Goal: Transaction & Acquisition: Download file/media

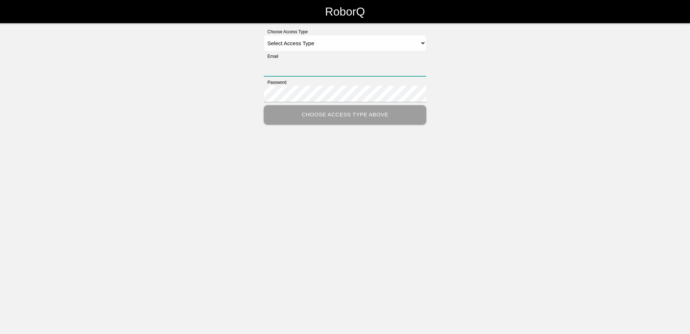
type input "[PERSON_NAME][EMAIL_ADDRESS][PERSON_NAME][DOMAIN_NAME]"
click at [419, 43] on select "Select Access Type Admin Customer Supervisor Worker" at bounding box center [345, 43] width 162 height 16
select select "Customer"
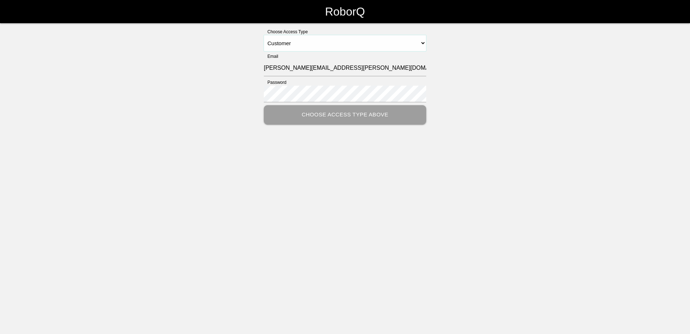
click at [264, 35] on select "Select Access Type Admin Customer Supervisor Worker" at bounding box center [345, 43] width 162 height 16
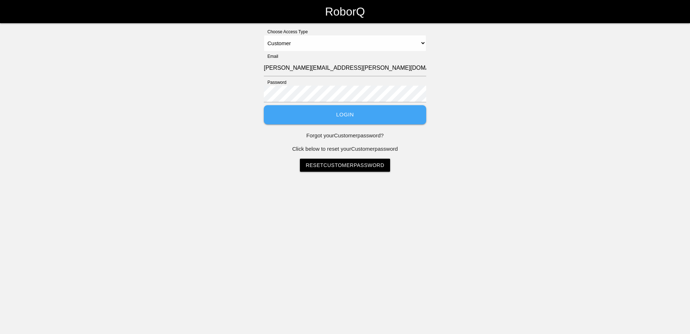
click at [348, 109] on button "Login" at bounding box center [345, 114] width 162 height 19
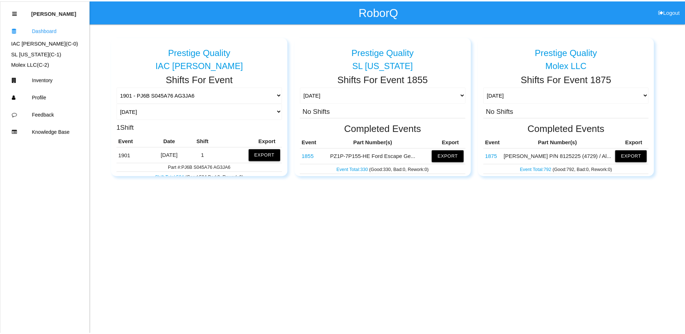
scroll to position [72, 0]
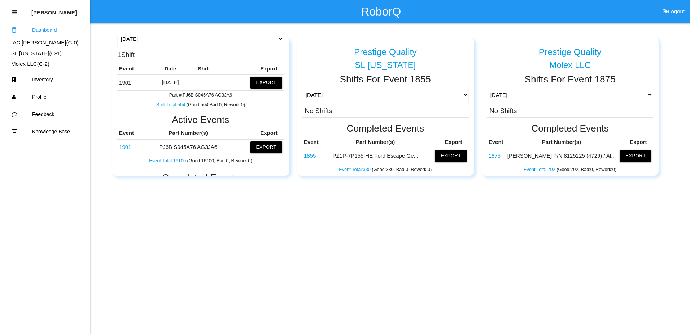
click at [122, 146] on link "1901" at bounding box center [125, 147] width 12 height 6
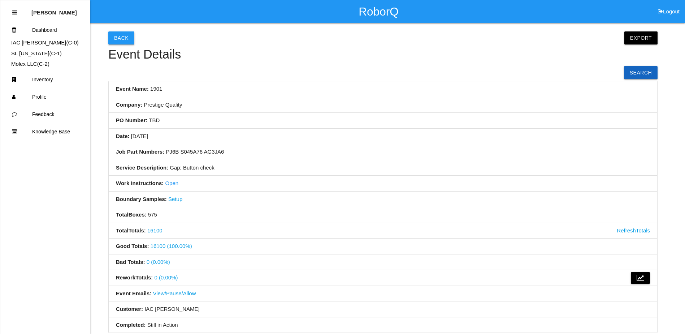
click at [125, 39] on button "Back" at bounding box center [121, 37] width 26 height 13
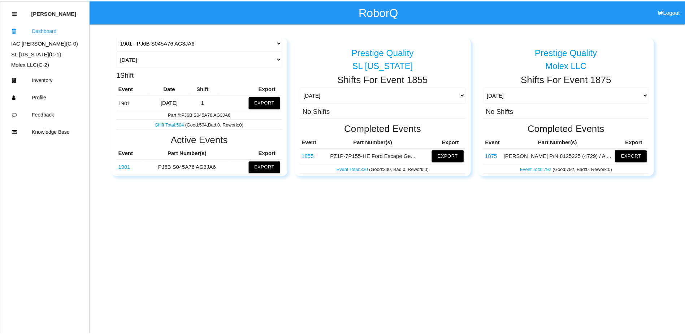
scroll to position [108, 0]
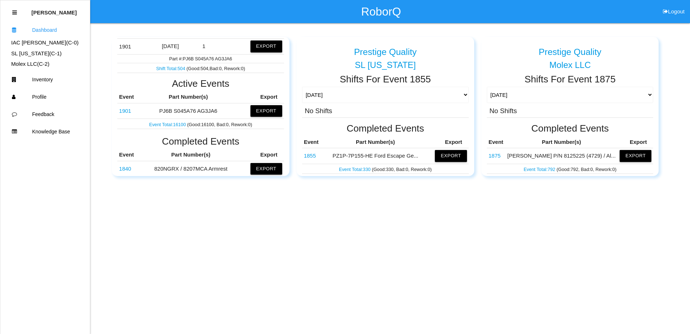
click at [168, 123] on link "Event Total: 16100" at bounding box center [168, 124] width 38 height 5
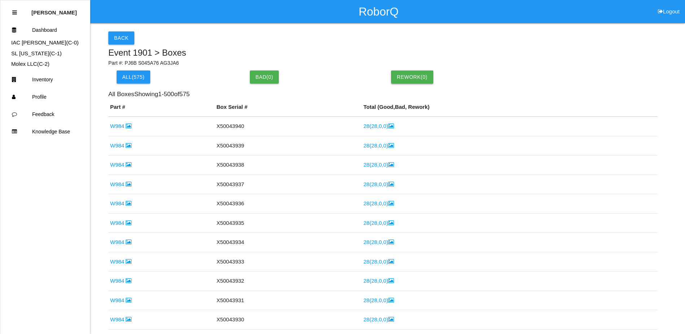
click at [410, 77] on button "Rework( 0 )" at bounding box center [412, 76] width 42 height 13
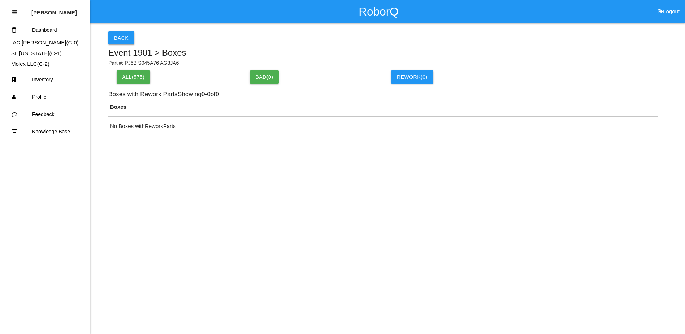
click at [257, 78] on button "Bad ( 0 )" at bounding box center [264, 76] width 29 height 13
click at [135, 81] on button "All( 575 )" at bounding box center [134, 76] width 34 height 13
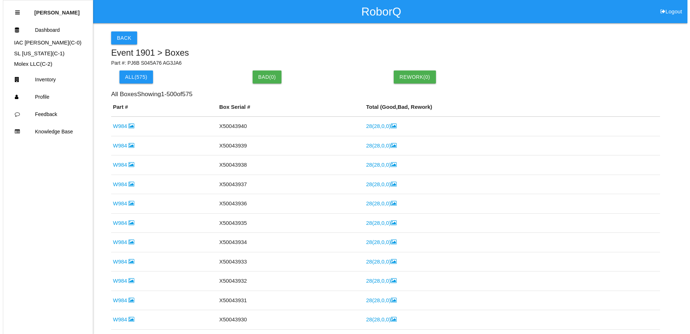
scroll to position [0, 0]
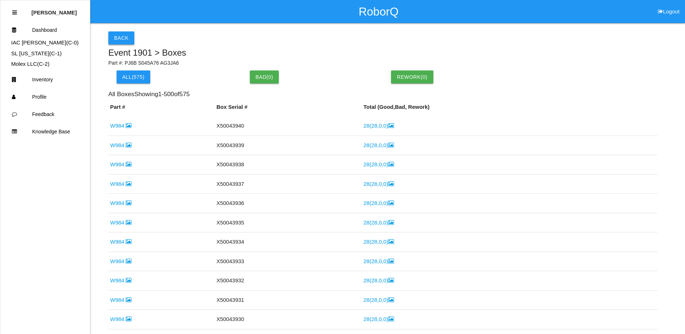
click at [121, 36] on button "Back" at bounding box center [121, 37] width 26 height 13
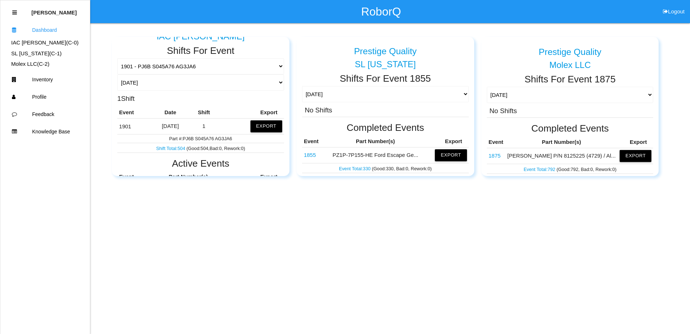
scroll to position [72, 0]
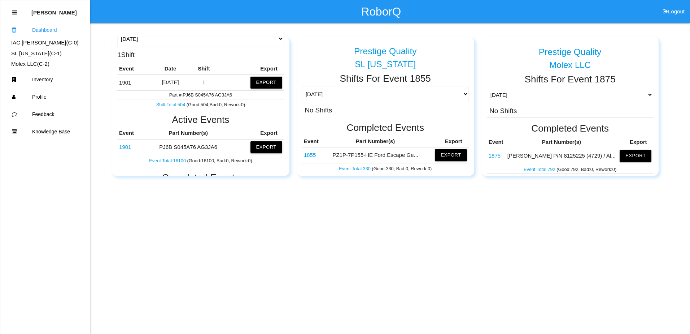
click at [271, 147] on button "Export" at bounding box center [267, 147] width 32 height 12
click at [254, 147] on button "Excel" at bounding box center [259, 147] width 13 height 6
drag, startPoint x: 636, startPoint y: 257, endPoint x: 632, endPoint y: 262, distance: 6.1
click at [636, 212] on html "RoborQ Logout [PERSON_NAME] Dashboard IAC [PERSON_NAME] (C- 0 ) SL [US_STATE] (…" at bounding box center [345, 106] width 690 height 212
